Goal: Transaction & Acquisition: Purchase product/service

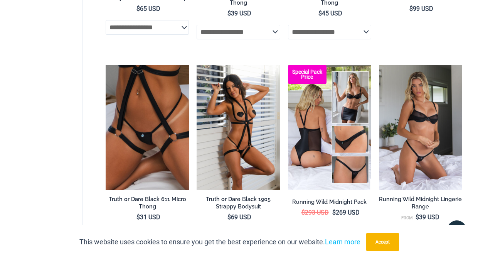
scroll to position [496, 0]
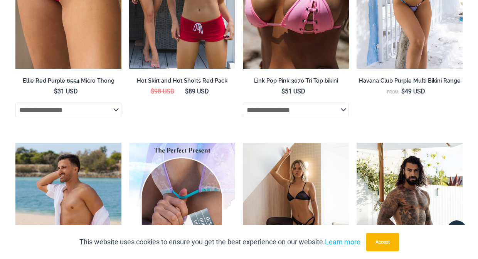
scroll to position [1132, 0]
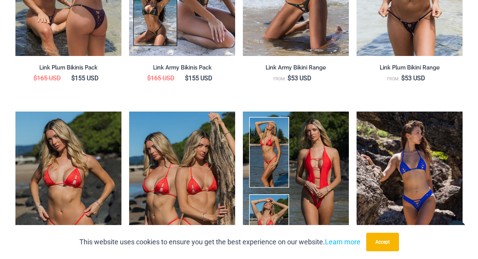
scroll to position [841, 0]
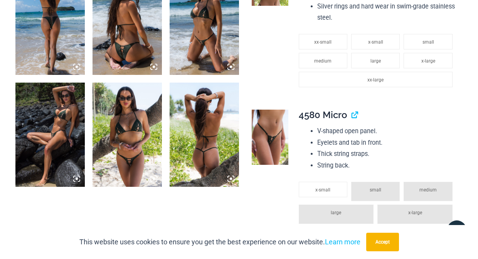
scroll to position [451, 0]
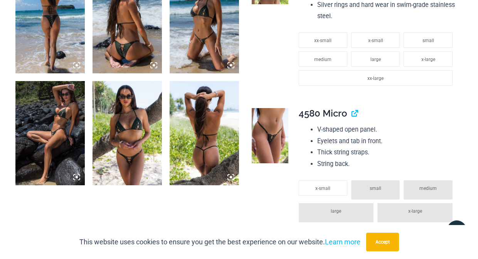
click at [188, 73] on img at bounding box center [204, 21] width 69 height 104
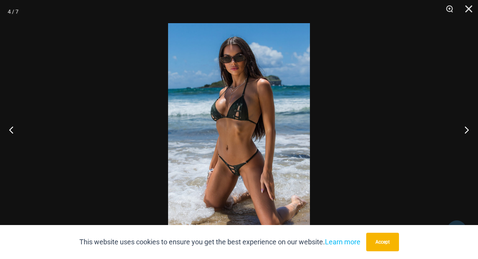
click at [227, 113] on img at bounding box center [239, 129] width 142 height 212
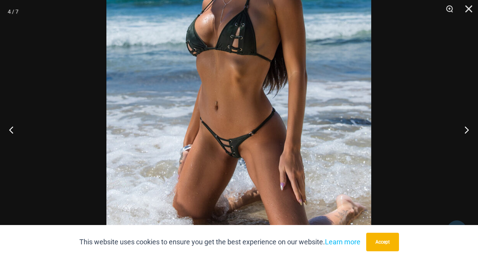
click at [224, 74] on img at bounding box center [238, 71] width 265 height 397
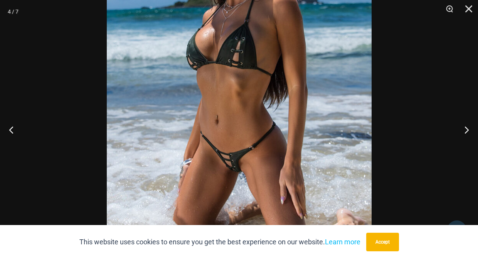
click at [223, 92] on img at bounding box center [239, 85] width 265 height 397
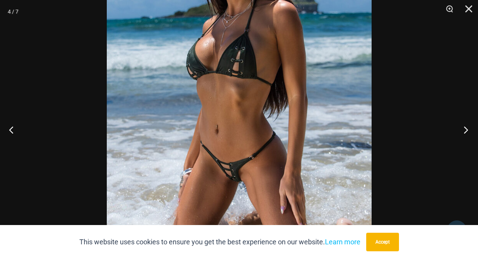
click at [465, 128] on button "Next" at bounding box center [463, 129] width 29 height 39
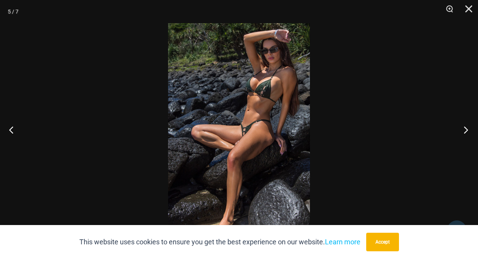
click at [465, 128] on button "Next" at bounding box center [463, 129] width 29 height 39
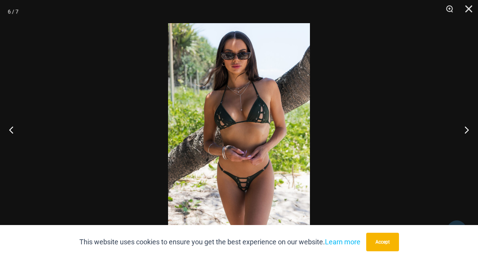
click at [251, 134] on img at bounding box center [239, 129] width 142 height 212
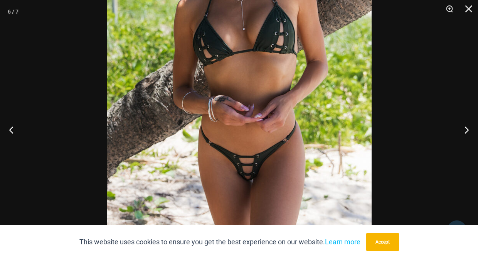
click at [254, 92] on img at bounding box center [239, 65] width 265 height 397
click at [468, 9] on button "Close" at bounding box center [465, 11] width 19 height 23
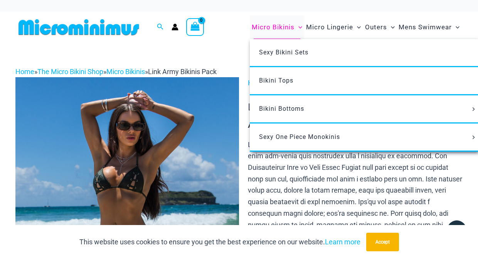
scroll to position [0, 0]
